Goal: Information Seeking & Learning: Check status

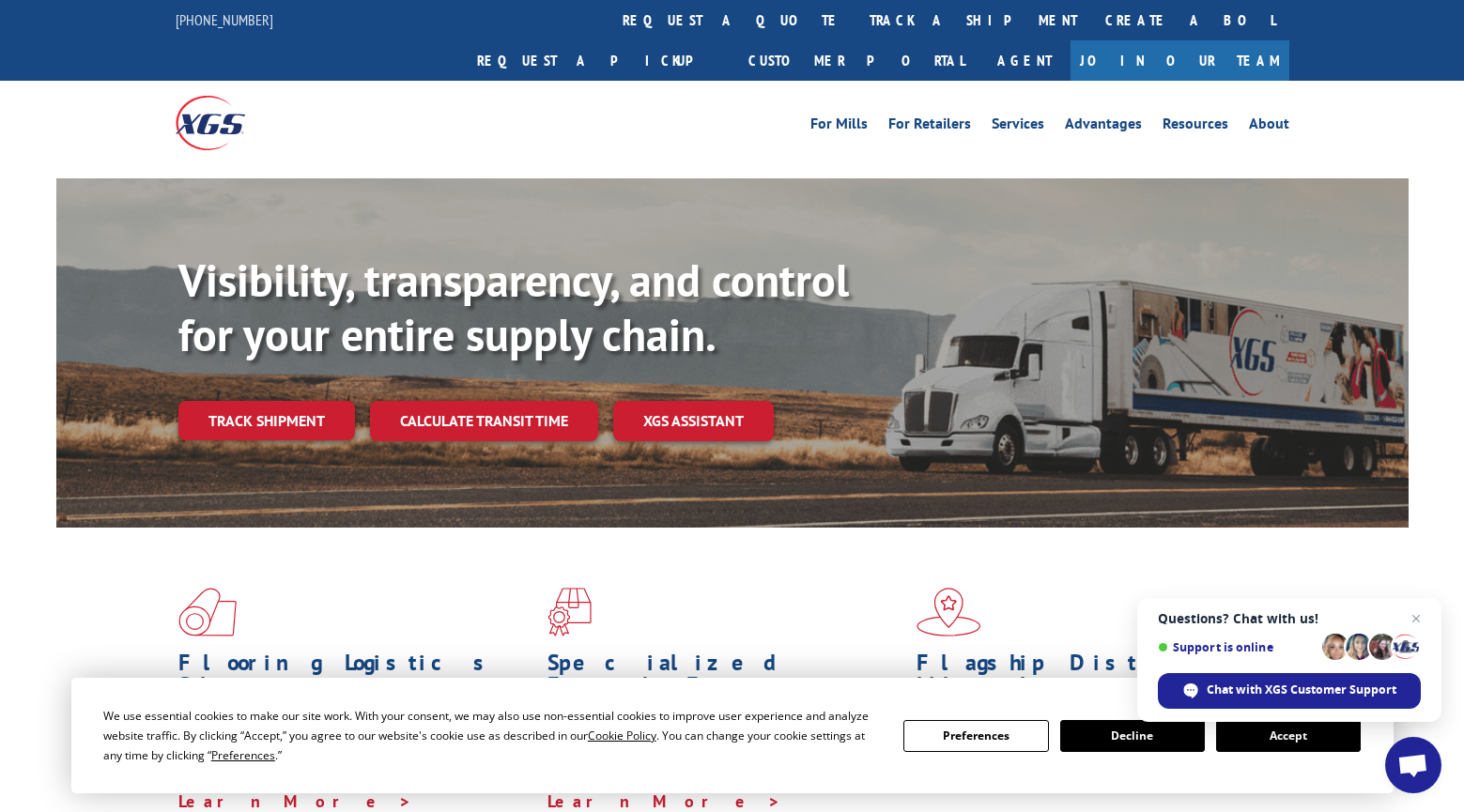
click at [855, 11] on link "track a shipment" at bounding box center [973, 20] width 235 height 40
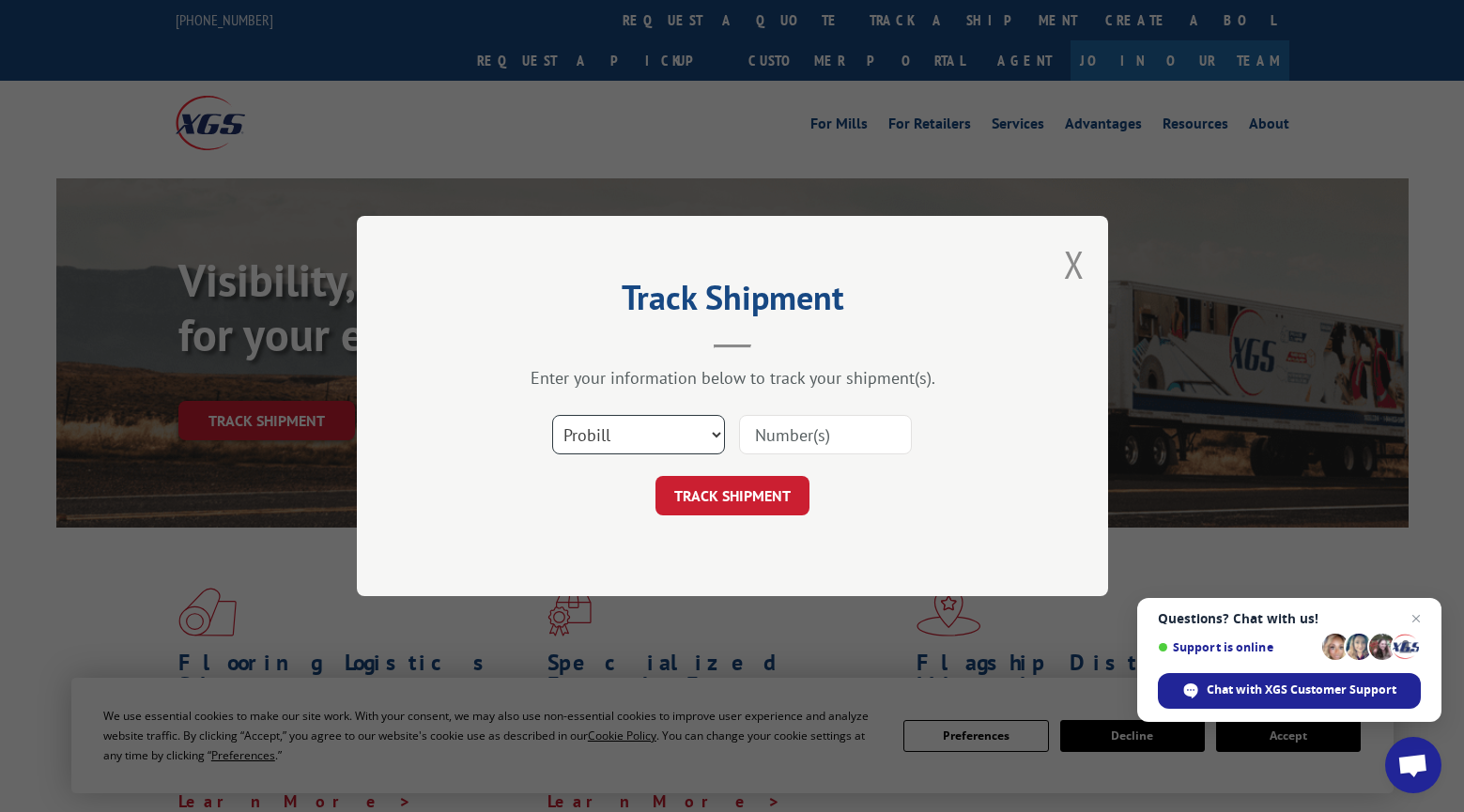
click at [716, 429] on select "Select category... Probill BOL PO" at bounding box center [638, 434] width 172 height 39
click at [1036, 409] on div "Track Shipment Enter your information below to track your shipment(s). Select c…" at bounding box center [732, 406] width 751 height 380
click at [774, 438] on input at bounding box center [825, 434] width 172 height 39
paste input "17501793"
type input "17501793"
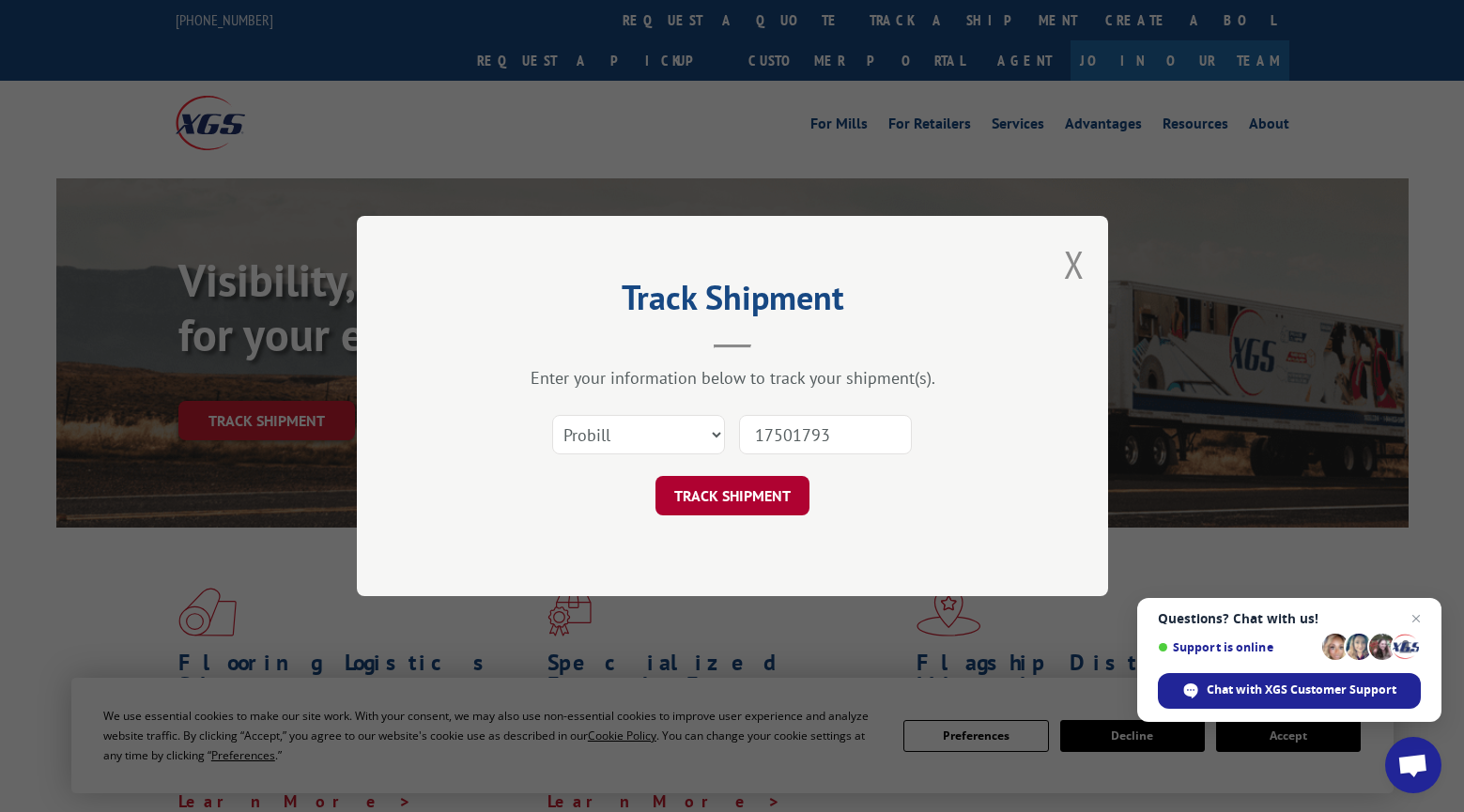
click at [754, 508] on button "TRACK SHIPMENT" at bounding box center [732, 496] width 154 height 39
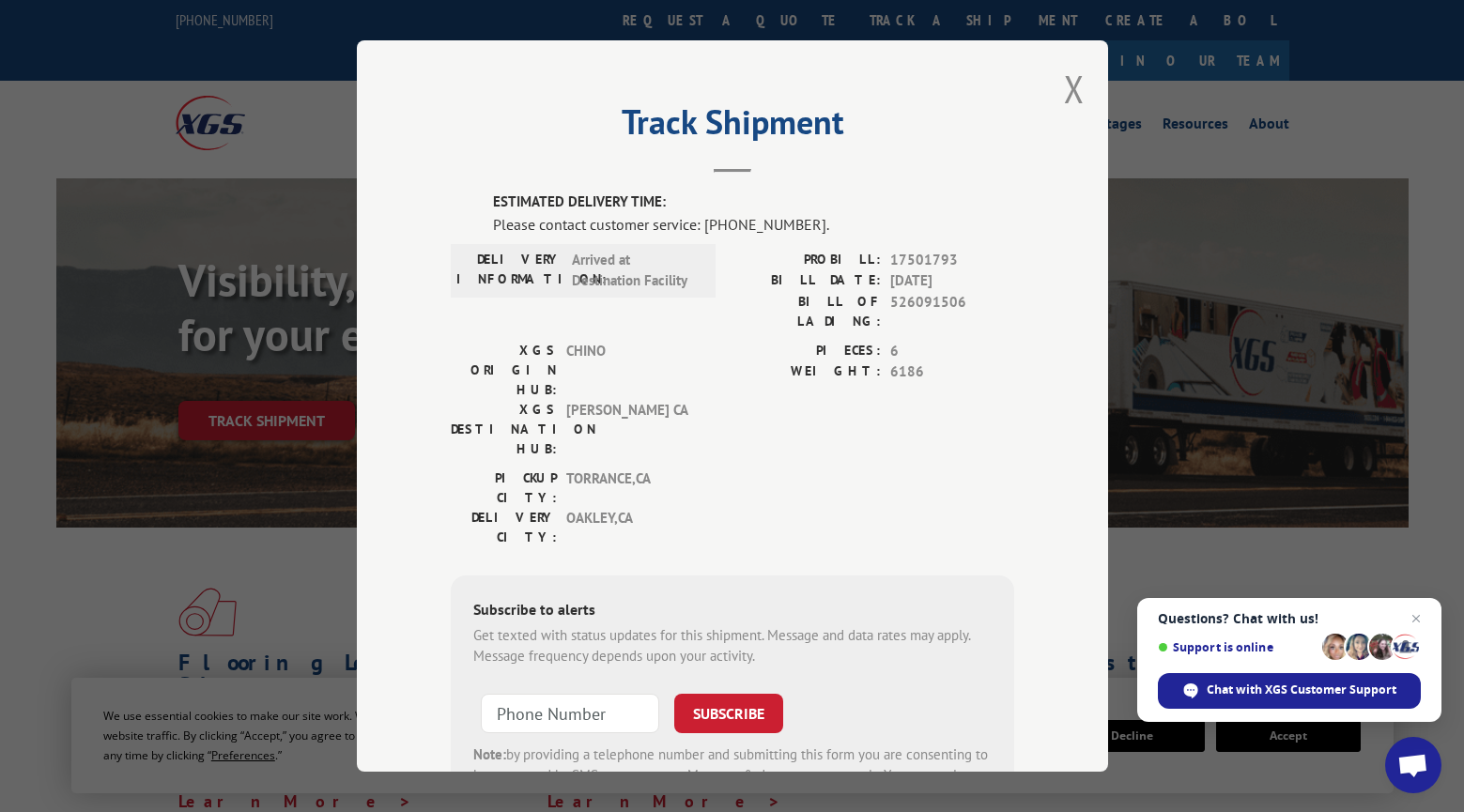
drag, startPoint x: 38, startPoint y: 112, endPoint x: 47, endPoint y: 107, distance: 10.3
click at [38, 112] on div "Track Shipment ESTIMATED DELIVERY TIME: Please contact customer service: [PHONE…" at bounding box center [732, 406] width 1464 height 812
click at [38, 554] on div "Track Shipment ESTIMATED DELIVERY TIME: Please contact customer service: [PHONE…" at bounding box center [732, 406] width 1464 height 812
drag, startPoint x: 24, startPoint y: 170, endPoint x: 66, endPoint y: 161, distance: 43.0
click at [24, 170] on div "Track Shipment ESTIMATED DELIVERY TIME: Please contact customer service: [PHONE…" at bounding box center [732, 406] width 1464 height 812
